Goal: Task Accomplishment & Management: Manage account settings

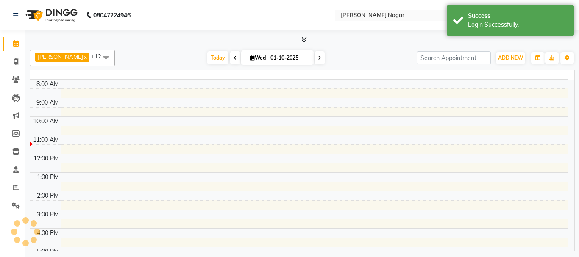
select select "en"
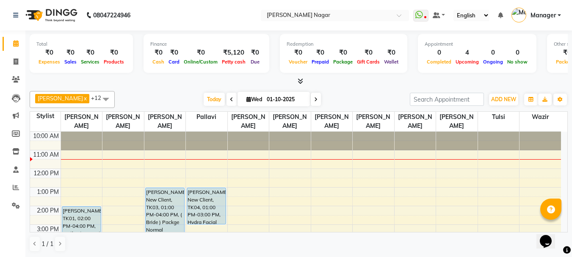
click at [103, 97] on span at bounding box center [105, 99] width 17 height 16
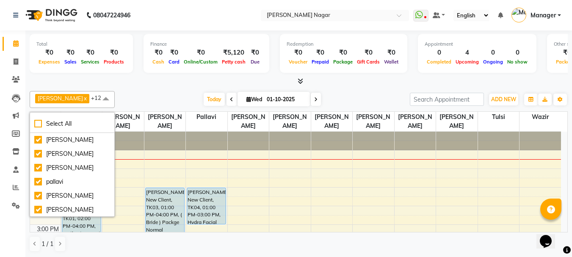
click at [103, 98] on span at bounding box center [105, 99] width 17 height 16
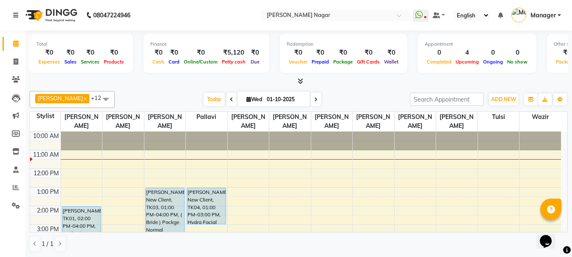
click at [103, 98] on span at bounding box center [105, 99] width 17 height 16
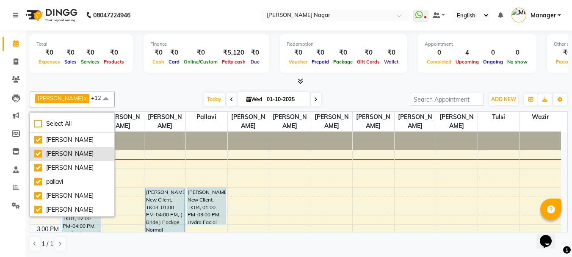
click at [88, 151] on div "[PERSON_NAME]" at bounding box center [72, 154] width 76 height 9
checkbox input "false"
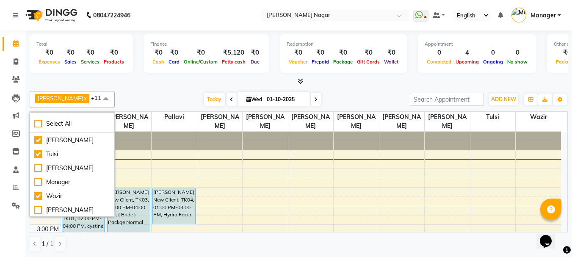
scroll to position [140, 0]
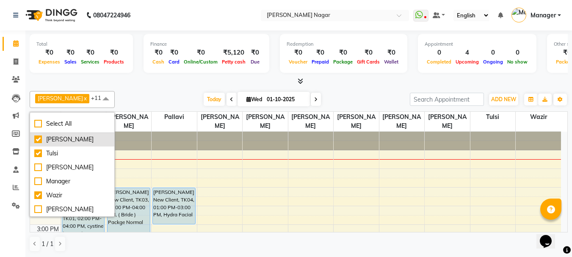
click at [60, 141] on div "[PERSON_NAME]" at bounding box center [72, 139] width 76 height 9
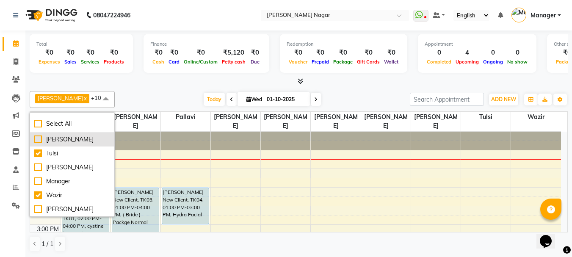
click at [62, 142] on div "[PERSON_NAME]" at bounding box center [72, 139] width 76 height 9
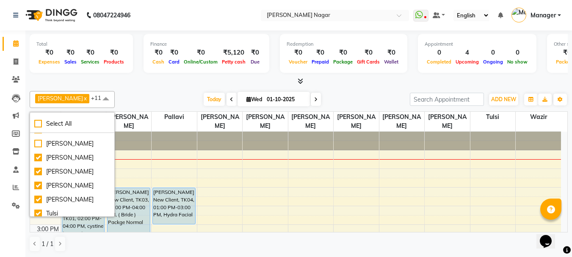
scroll to position [72, 0]
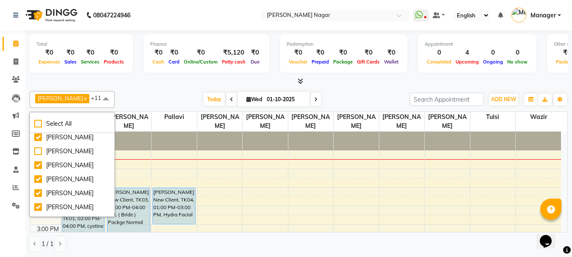
click at [106, 99] on span at bounding box center [105, 99] width 17 height 16
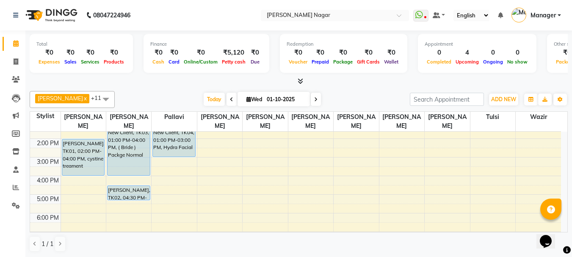
scroll to position [68, 0]
click at [561, 227] on div "Opens Chat This icon Opens the chat window." at bounding box center [550, 227] width 20 height 0
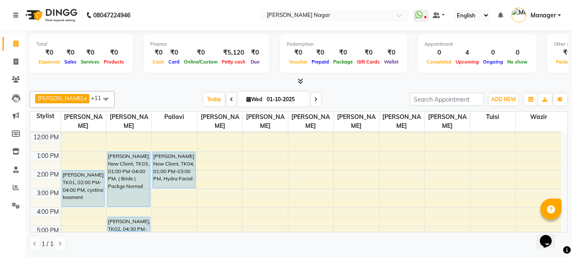
scroll to position [0, 0]
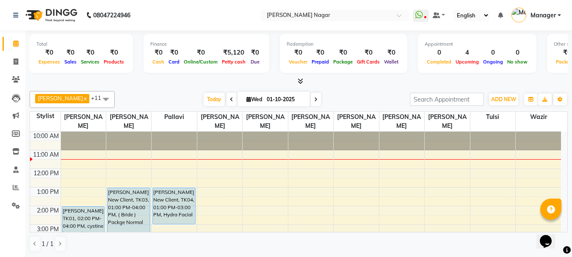
click at [108, 100] on span at bounding box center [105, 99] width 17 height 16
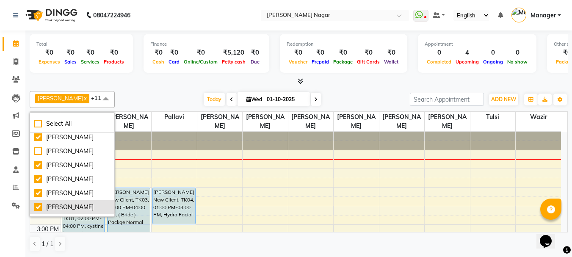
click at [67, 207] on div "[PERSON_NAME]" at bounding box center [72, 207] width 76 height 9
checkbox input "false"
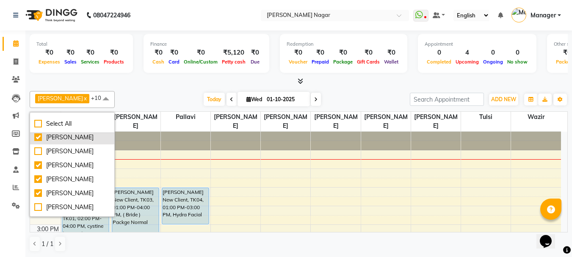
click at [74, 136] on div "[PERSON_NAME]" at bounding box center [72, 137] width 76 height 9
checkbox input "false"
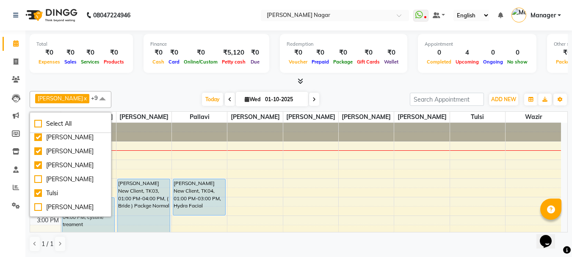
scroll to position [106, 0]
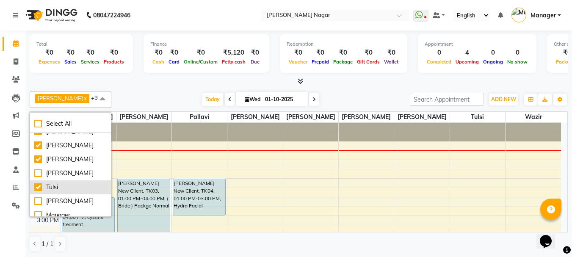
click at [58, 189] on div "Tulsi" at bounding box center [70, 187] width 72 height 9
checkbox input "false"
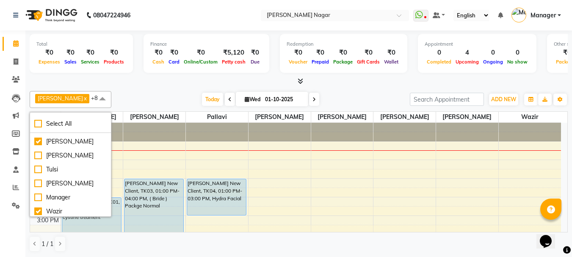
scroll to position [140, 0]
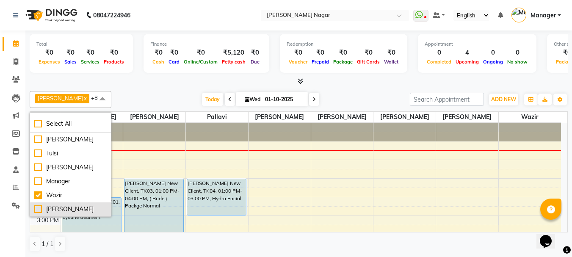
click at [39, 210] on div "[PERSON_NAME]" at bounding box center [70, 209] width 72 height 9
checkbox input "true"
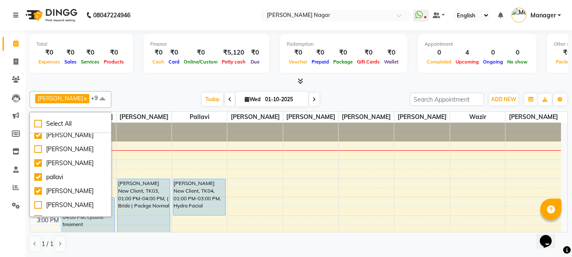
scroll to position [0, 0]
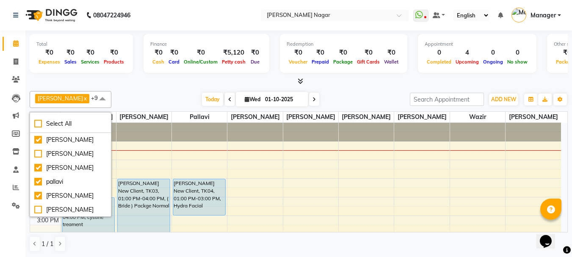
click at [104, 99] on span at bounding box center [102, 99] width 17 height 16
